Goal: Task Accomplishment & Management: Use online tool/utility

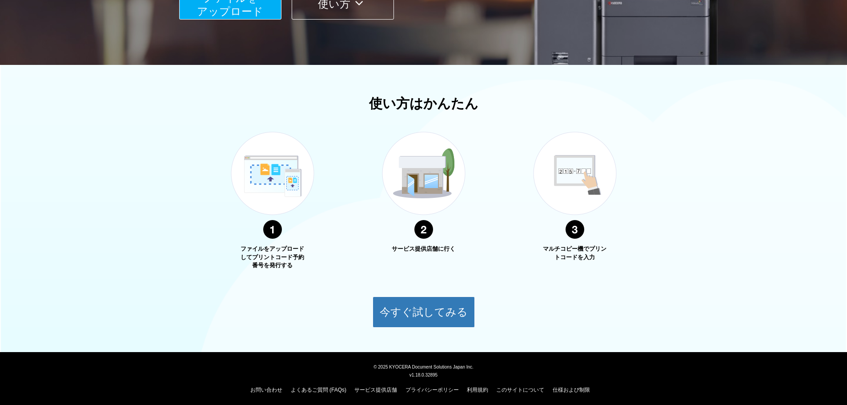
scroll to position [138, 0]
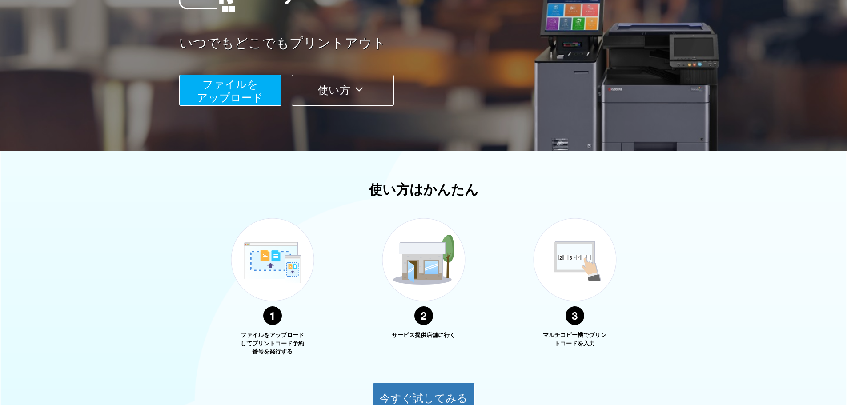
click at [247, 93] on span "ファイルを ​​アップロード" at bounding box center [230, 90] width 66 height 25
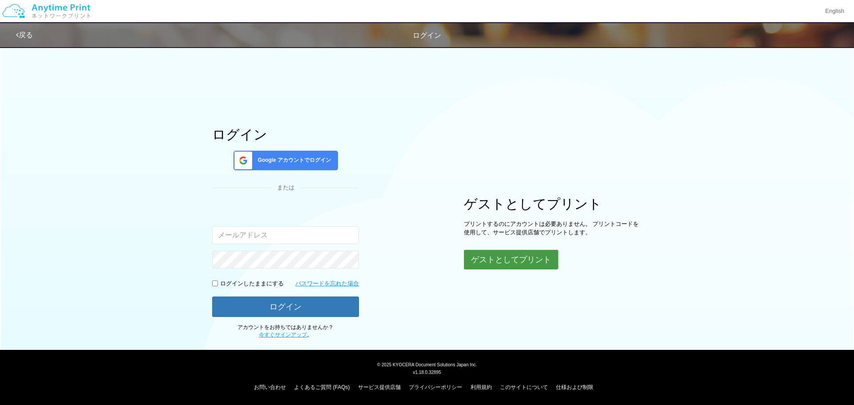
click at [519, 261] on button "ゲストとしてプリント" at bounding box center [511, 260] width 94 height 20
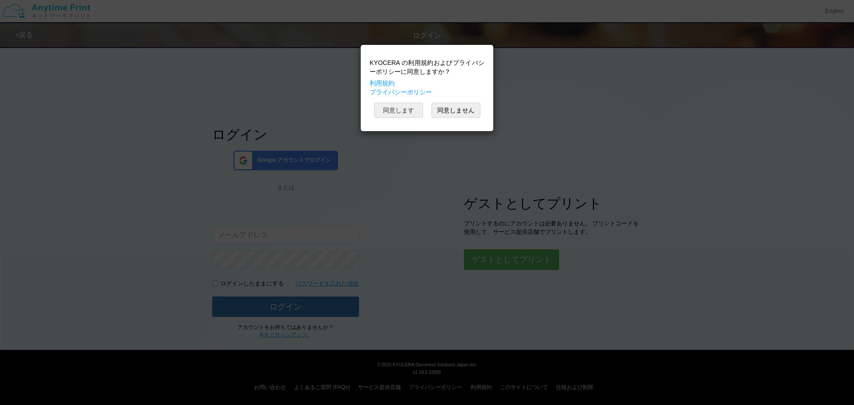
click at [409, 108] on button "同意します" at bounding box center [398, 110] width 49 height 15
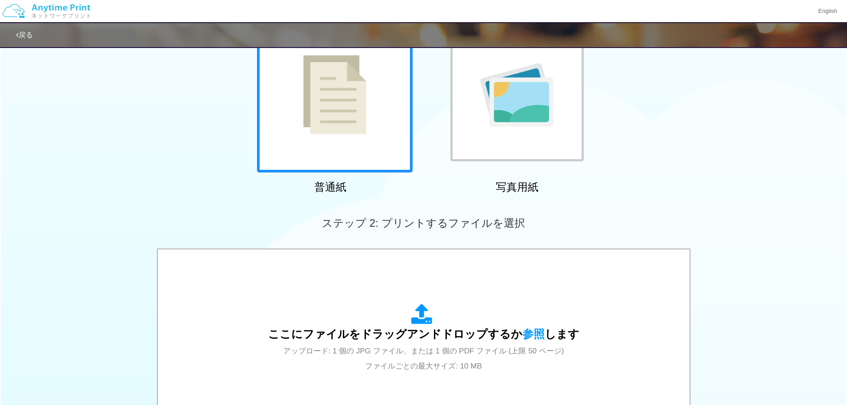
scroll to position [133, 0]
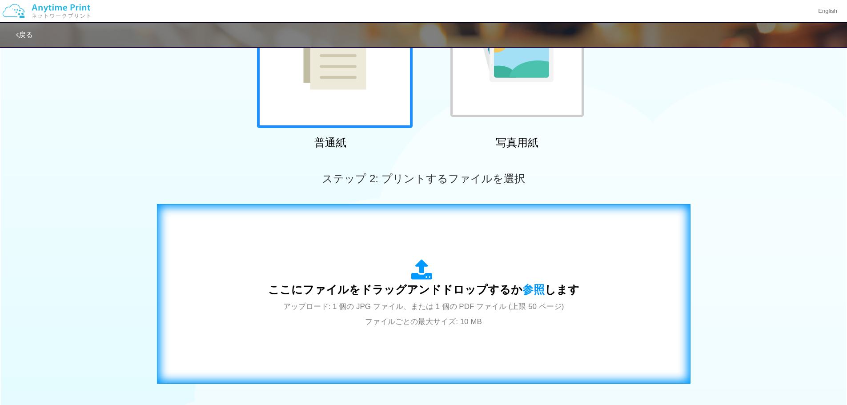
click at [585, 288] on div "ここにファイルをドラッグアンドドロップするか 参照 します アップロード: 1 個の JPG ファイル、または 1 個の PDF ファイル (上限 50 ペー…" at bounding box center [423, 294] width 515 height 161
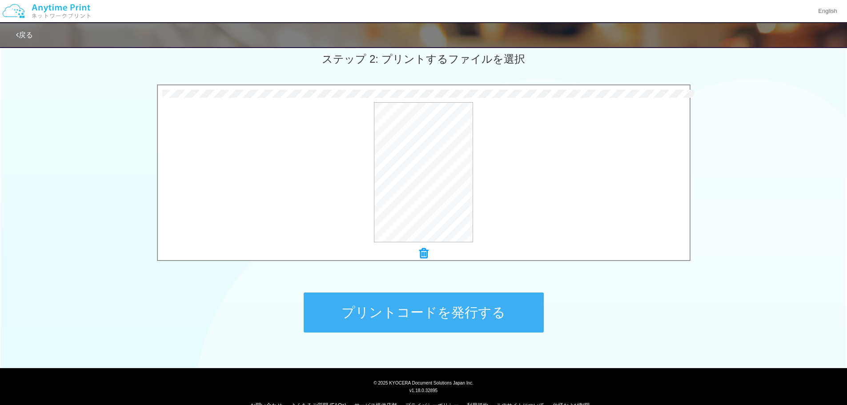
scroll to position [271, 0]
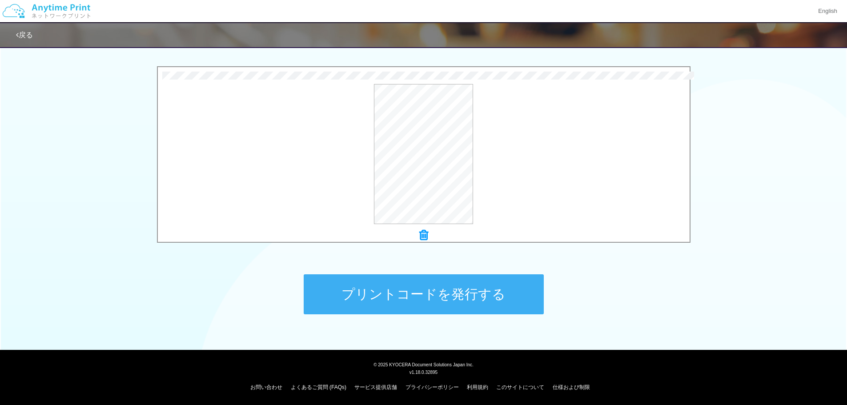
click at [472, 292] on button "プリントコードを発行する" at bounding box center [424, 294] width 240 height 40
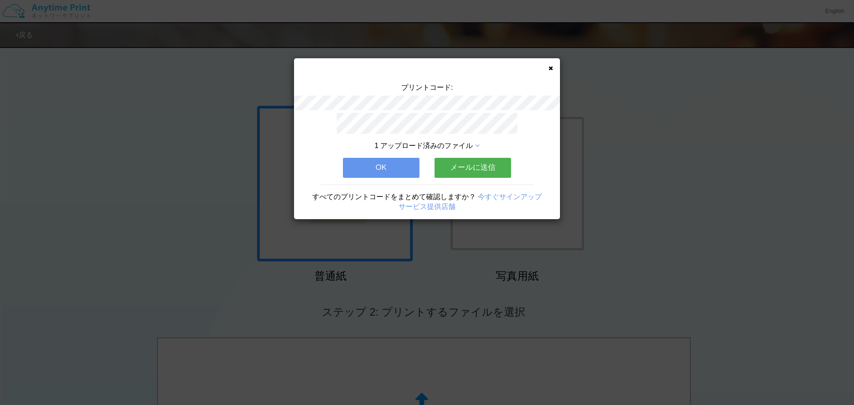
click at [466, 163] on button "メールに送信" at bounding box center [473, 168] width 77 height 20
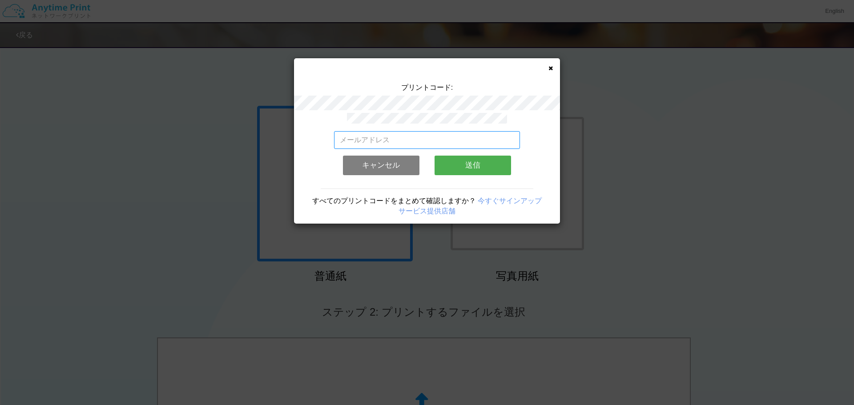
click at [447, 140] on input "email" at bounding box center [427, 140] width 186 height 18
type input "[EMAIL_ADDRESS][DOMAIN_NAME]"
click at [475, 162] on button "送信" at bounding box center [473, 166] width 77 height 20
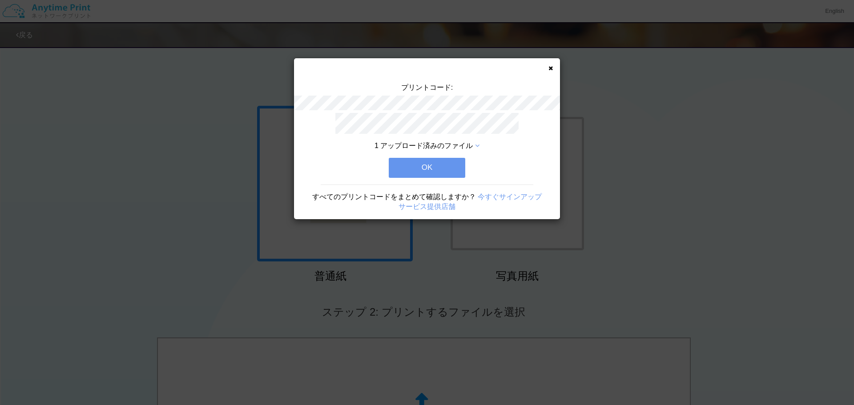
click at [451, 171] on button "OK" at bounding box center [427, 168] width 77 height 20
